Goal: Information Seeking & Learning: Learn about a topic

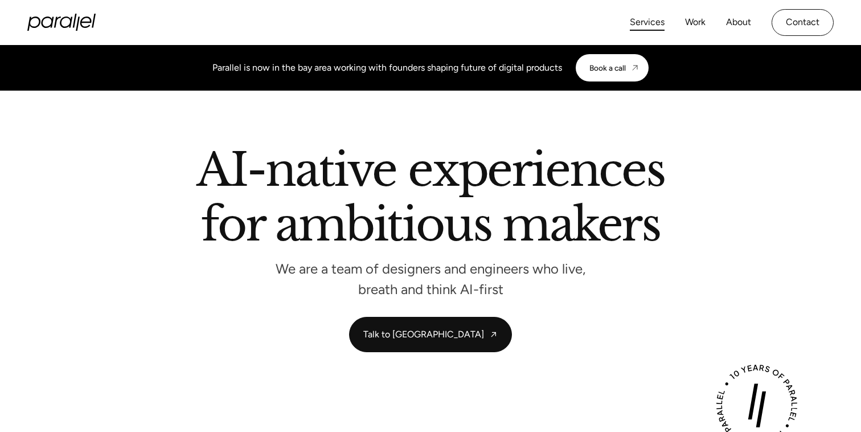
click at [646, 21] on link "Services" at bounding box center [647, 22] width 35 height 17
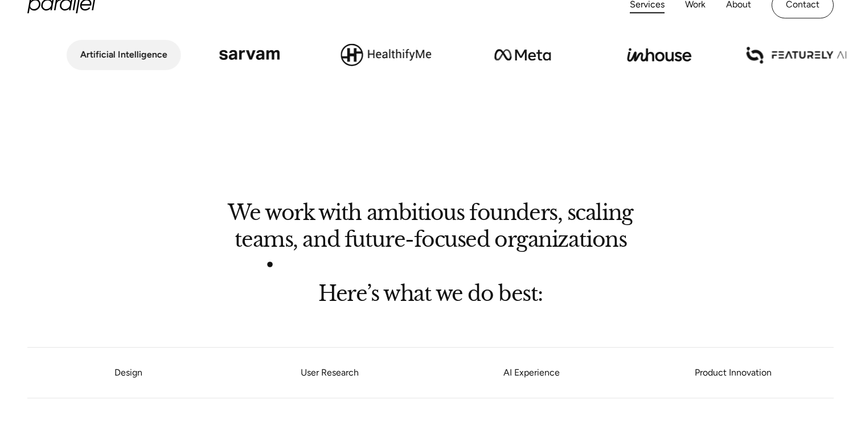
scroll to position [612, 0]
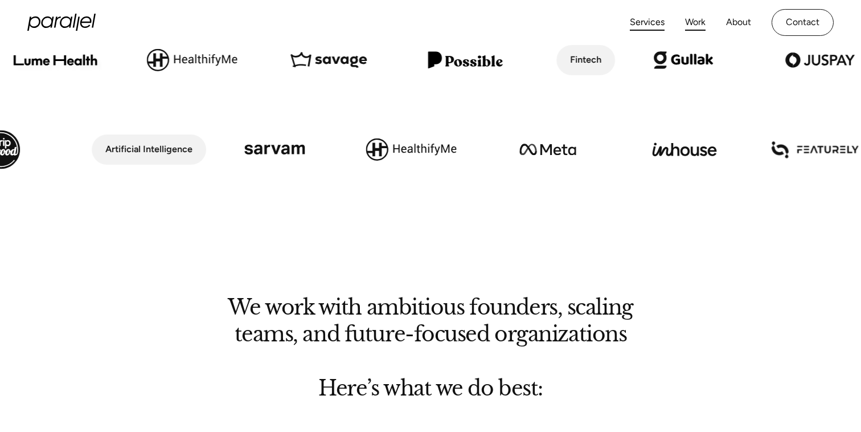
click at [696, 19] on link "Work" at bounding box center [695, 22] width 20 height 17
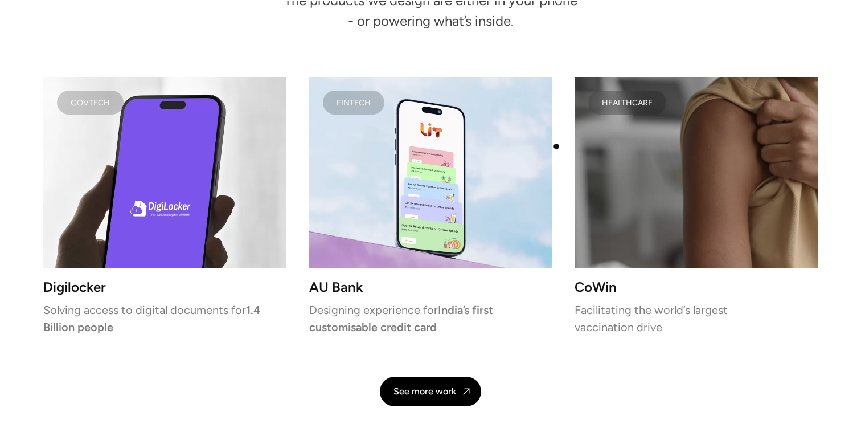
scroll to position [2755, 0]
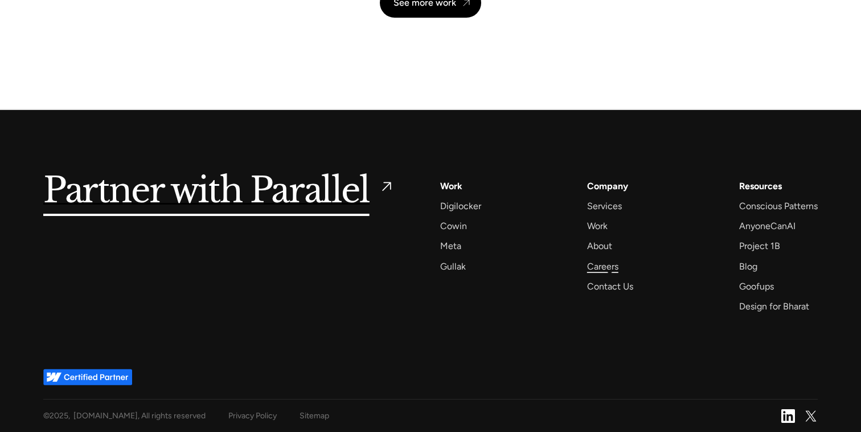
click at [609, 270] on div "Careers" at bounding box center [602, 265] width 31 height 15
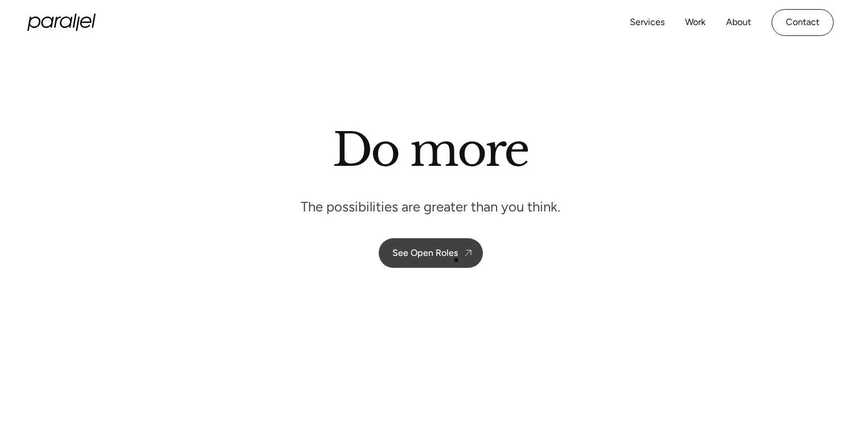
click at [456, 260] on link "See Open Roles" at bounding box center [431, 253] width 104 height 30
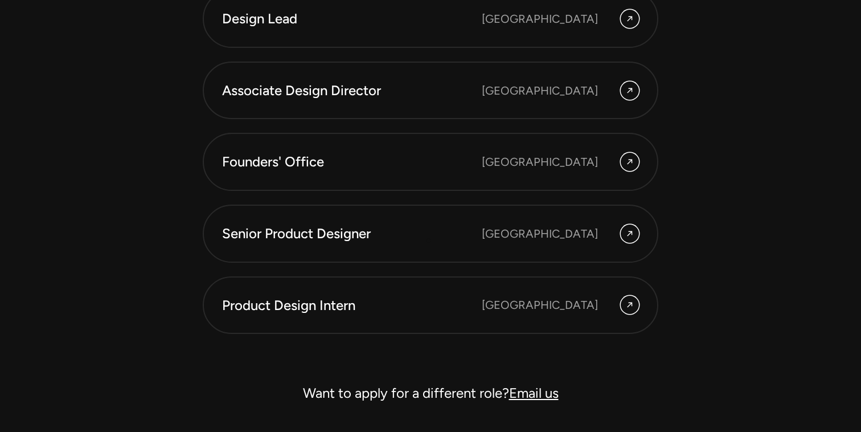
scroll to position [3193, 0]
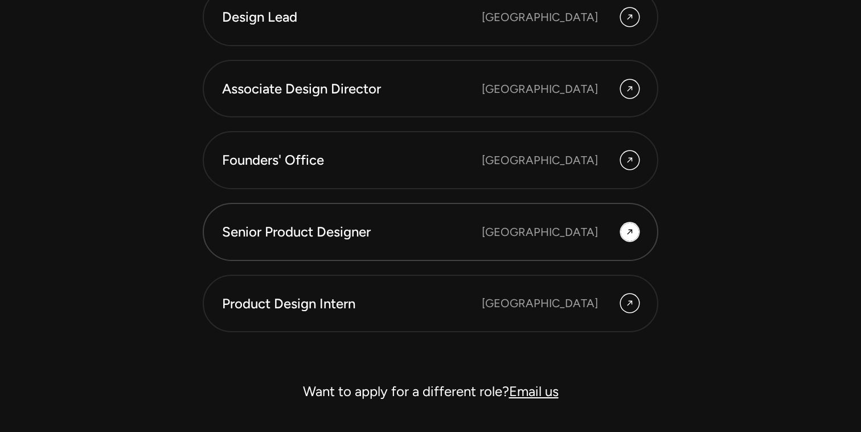
click at [541, 222] on div "Senior Product Designer Bengaluru" at bounding box center [430, 231] width 417 height 19
click at [626, 234] on icon at bounding box center [629, 232] width 9 height 14
click at [626, 231] on icon at bounding box center [629, 232] width 9 height 14
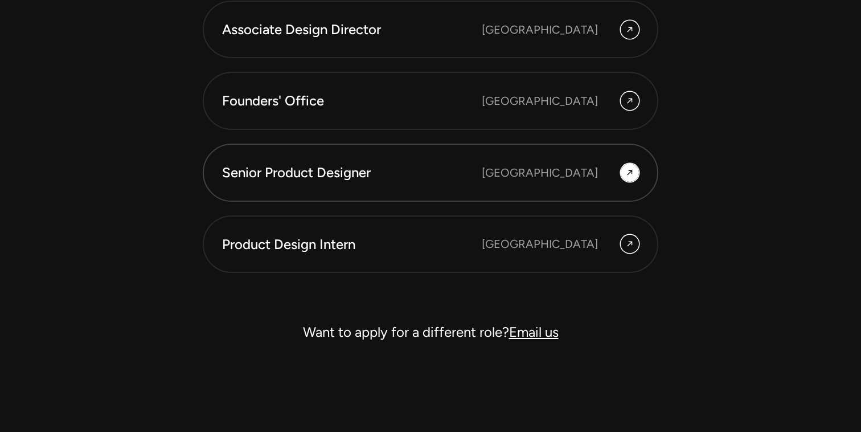
scroll to position [3256, 0]
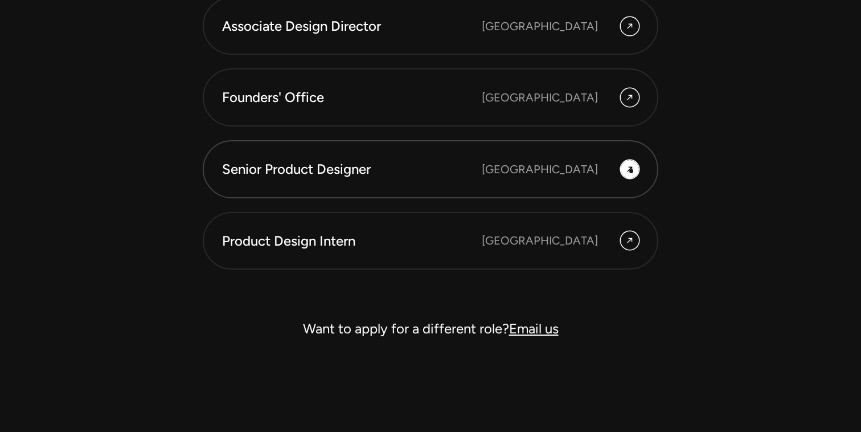
click at [631, 170] on icon at bounding box center [629, 168] width 5 height 5
click at [511, 170] on div "Senior Product Designer Bengaluru" at bounding box center [430, 168] width 417 height 19
click at [453, 192] on link "Senior Product Designer Bengaluru" at bounding box center [430, 169] width 455 height 58
click at [524, 330] on link "Email us" at bounding box center [534, 328] width 50 height 17
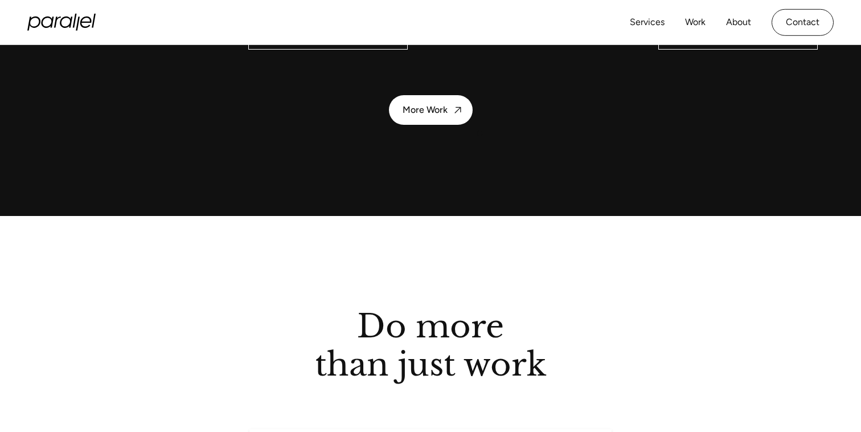
scroll to position [1613, 0]
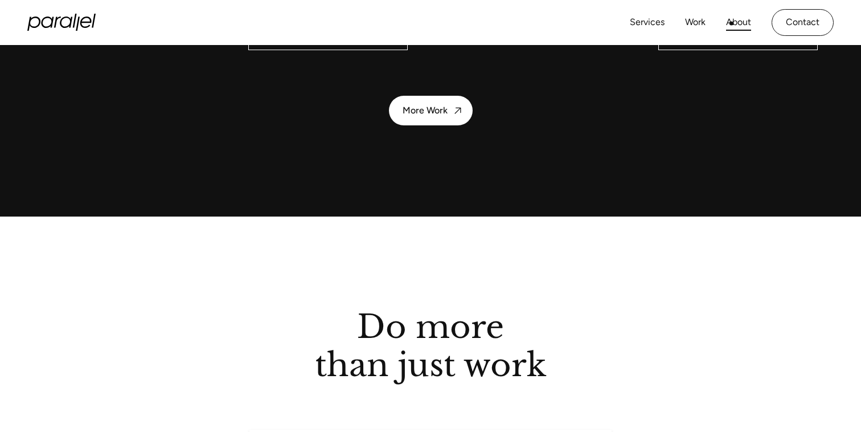
click at [732, 23] on link "About" at bounding box center [738, 22] width 25 height 17
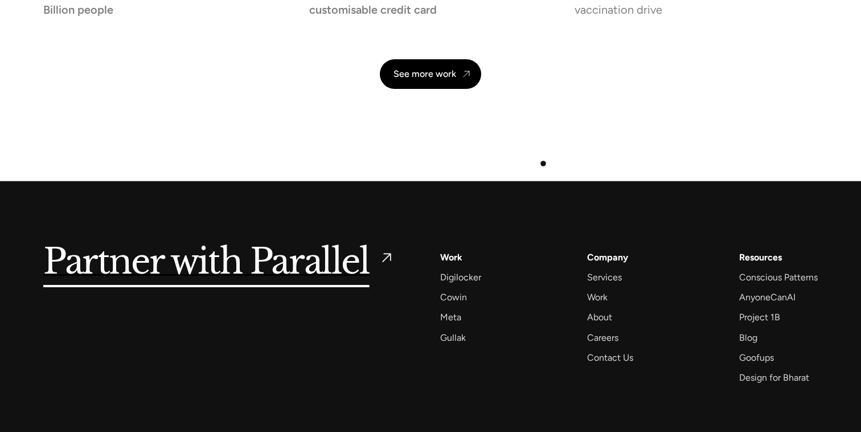
scroll to position [2755, 0]
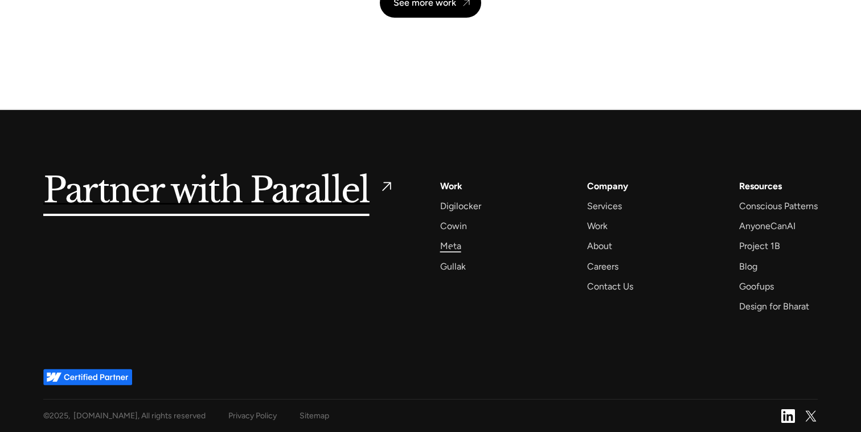
click at [453, 248] on div "Meta" at bounding box center [450, 245] width 21 height 15
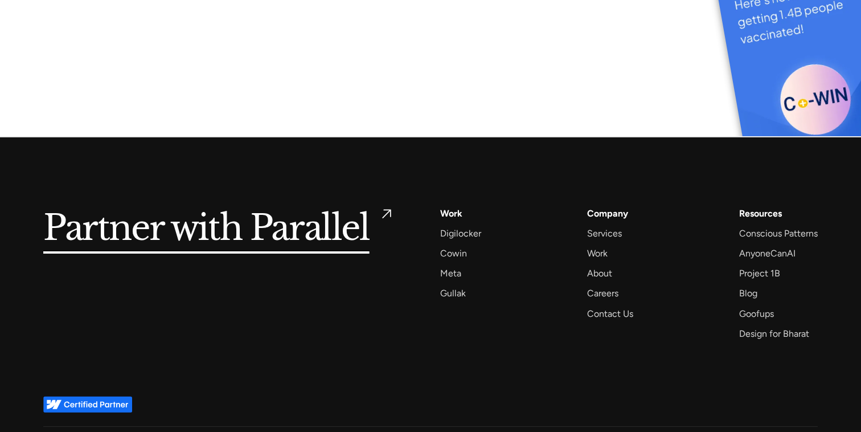
scroll to position [6134, 0]
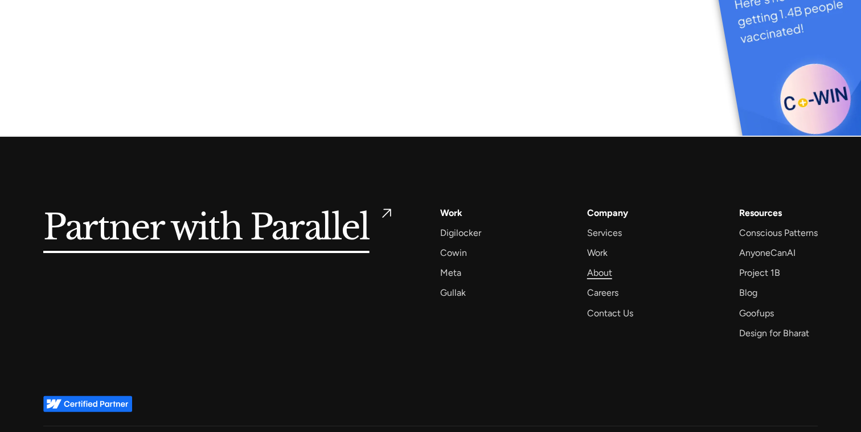
click at [596, 265] on div "About" at bounding box center [599, 272] width 25 height 15
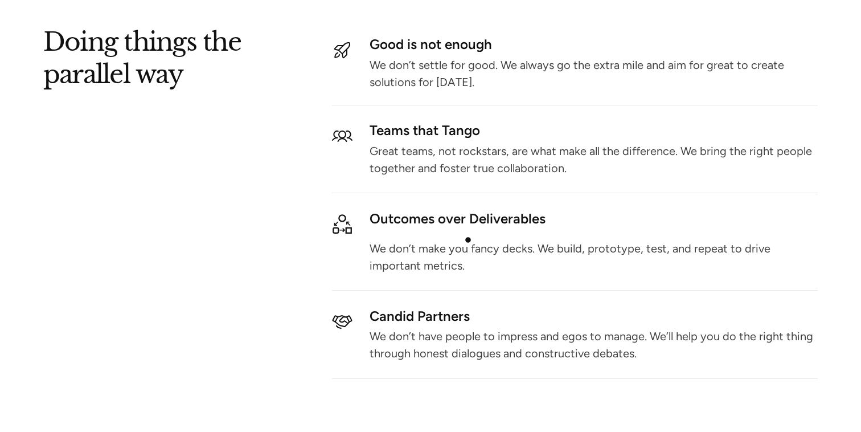
scroll to position [1467, 0]
